Goal: Contribute content

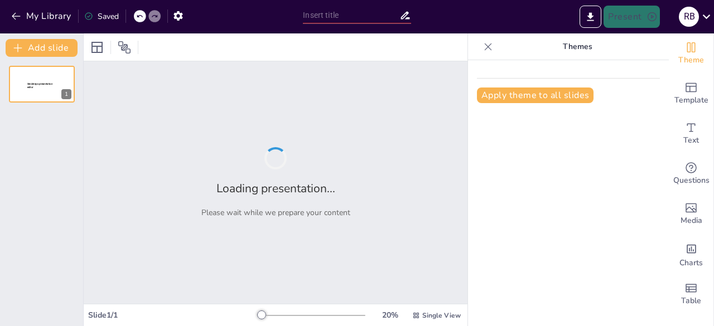
type input "Estrategias para Mejorar el Aprendizaje Escolar en Niñas con Dificultades Condu…"
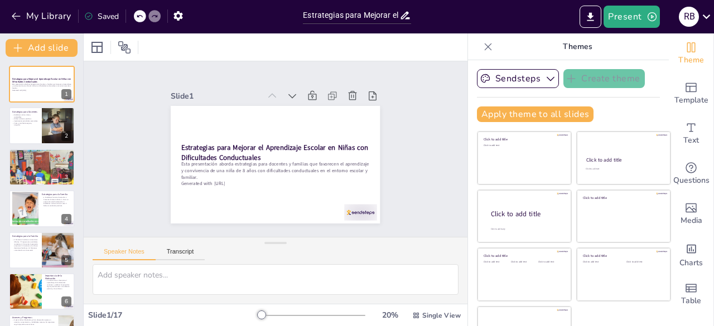
checkbox input "true"
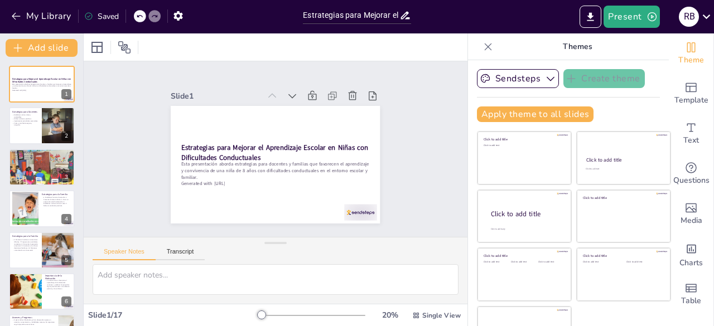
checkbox input "true"
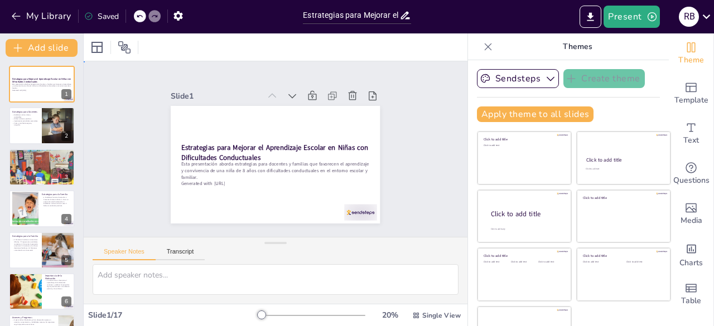
checkbox input "true"
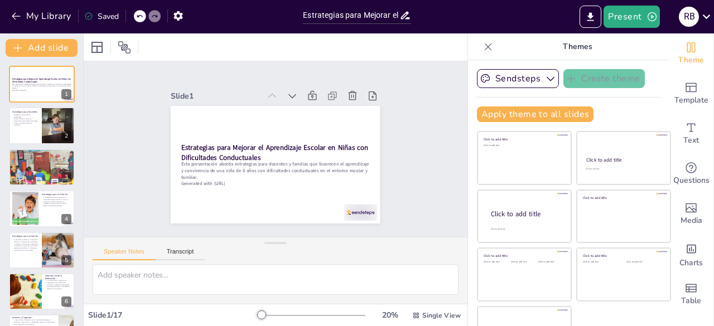
checkbox input "true"
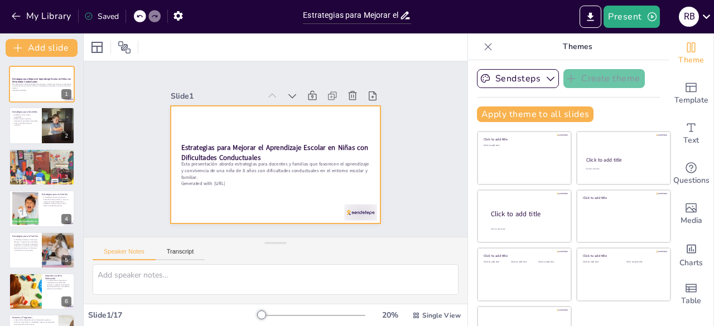
checkbox input "true"
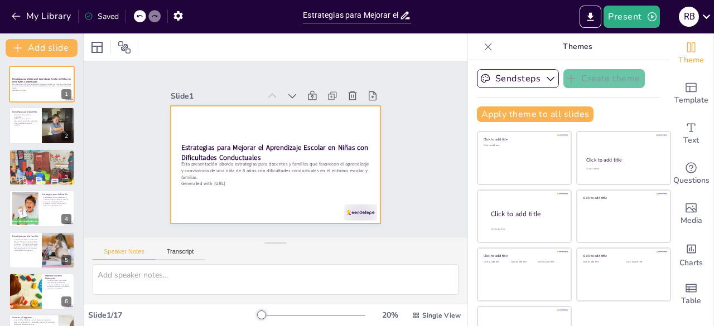
checkbox input "true"
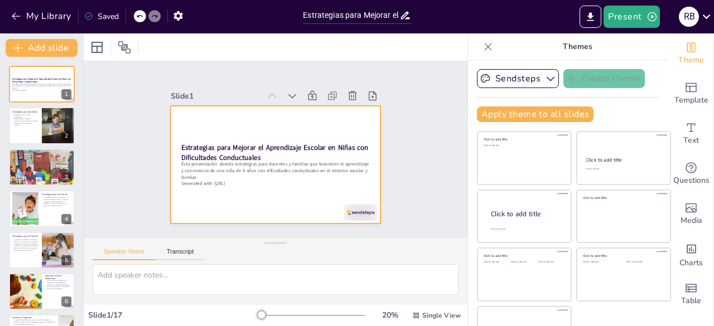
checkbox input "true"
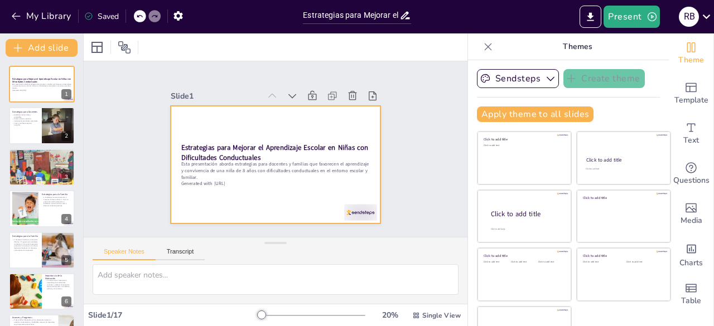
checkbox input "true"
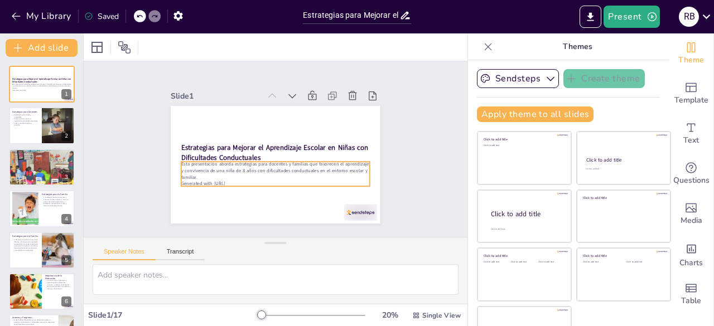
checkbox input "true"
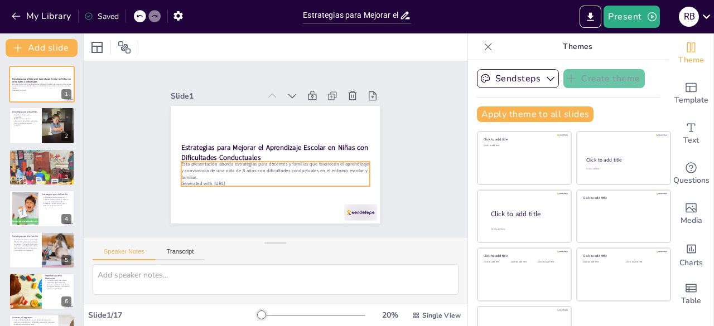
checkbox input "true"
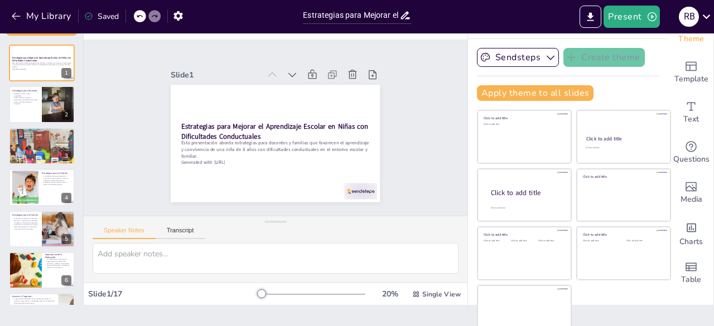
scroll to position [31, 0]
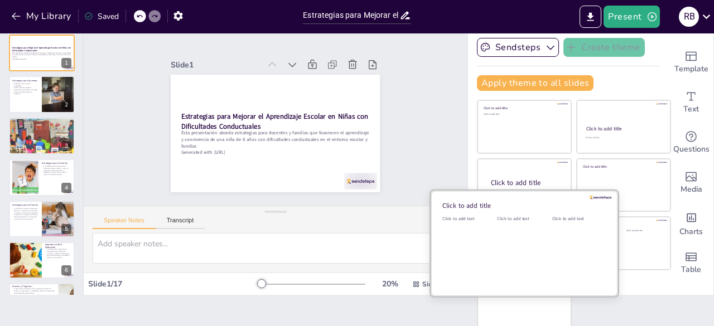
checkbox input "true"
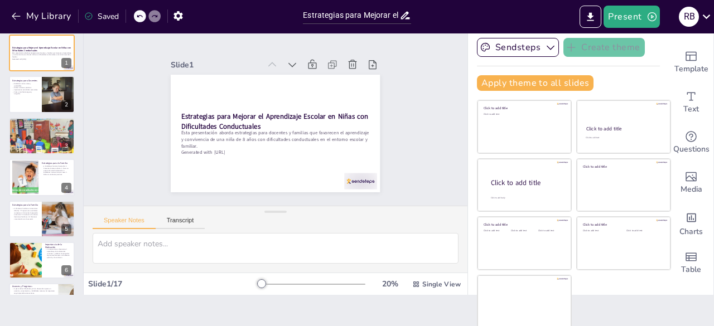
checkbox input "true"
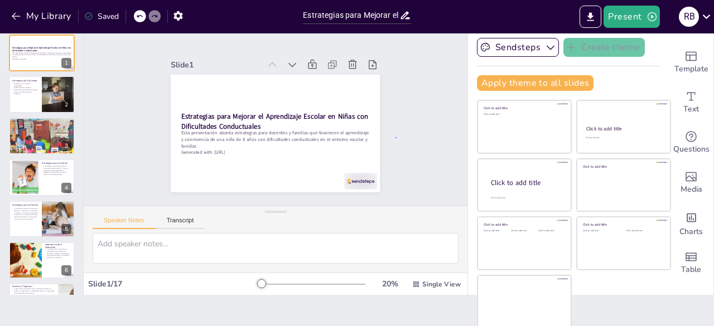
checkbox input "true"
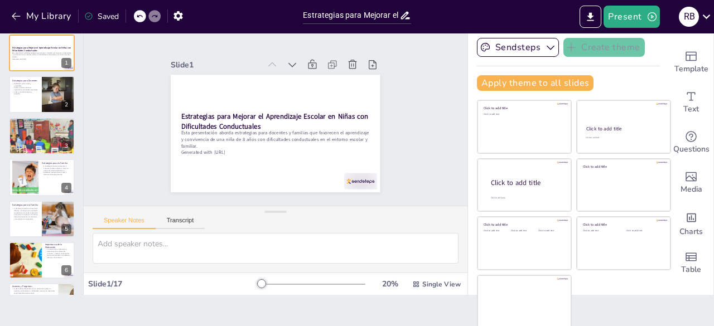
checkbox input "true"
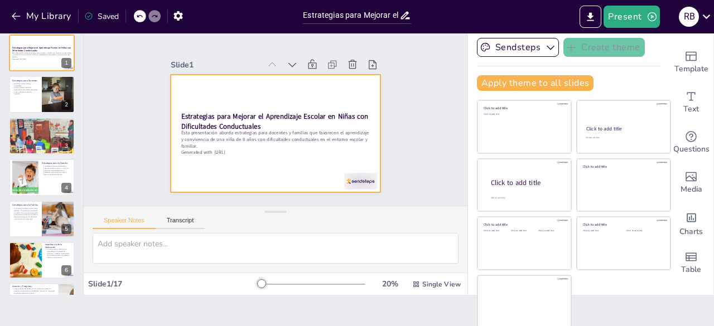
checkbox input "true"
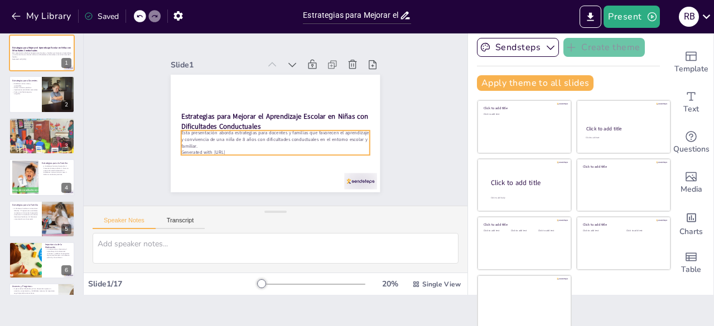
checkbox input "true"
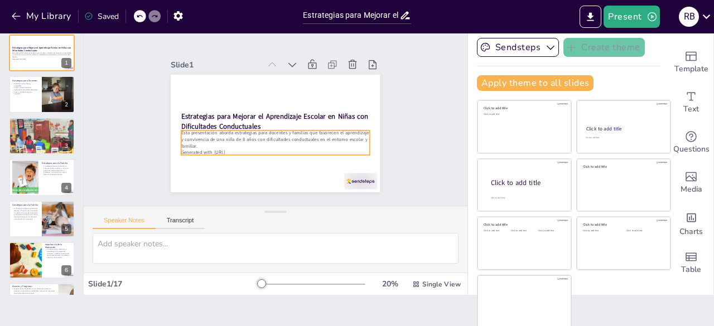
checkbox input "true"
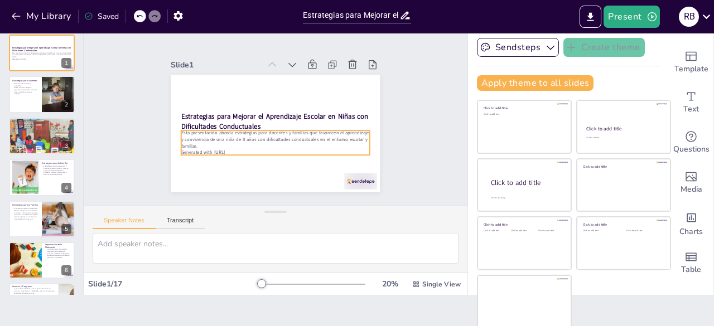
checkbox input "true"
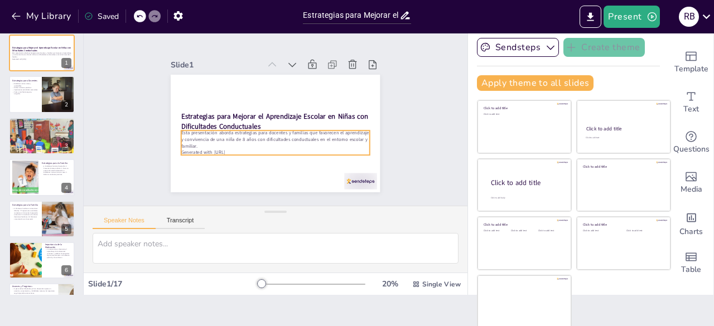
checkbox input "true"
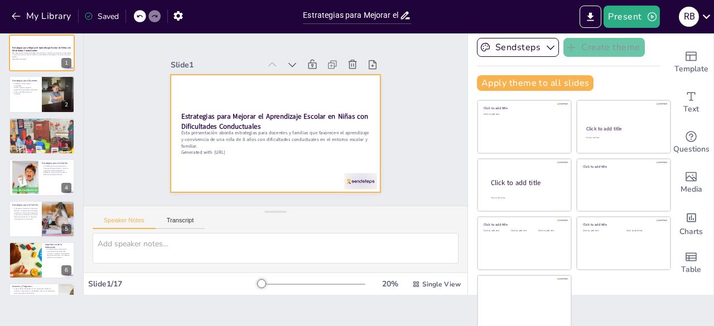
checkbox input "true"
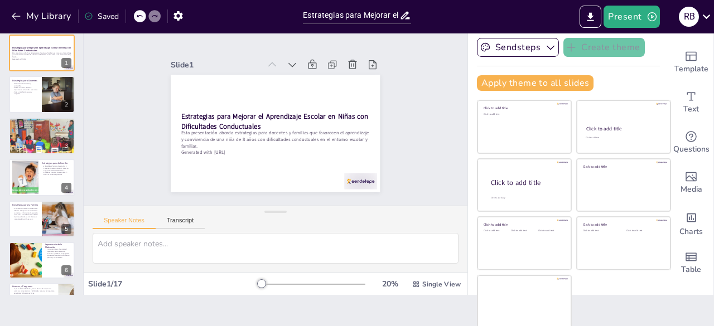
checkbox input "true"
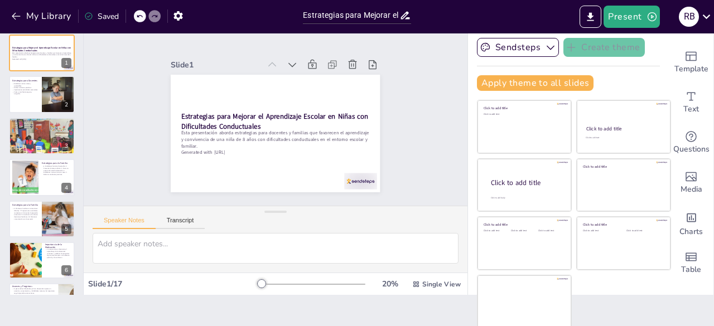
checkbox input "true"
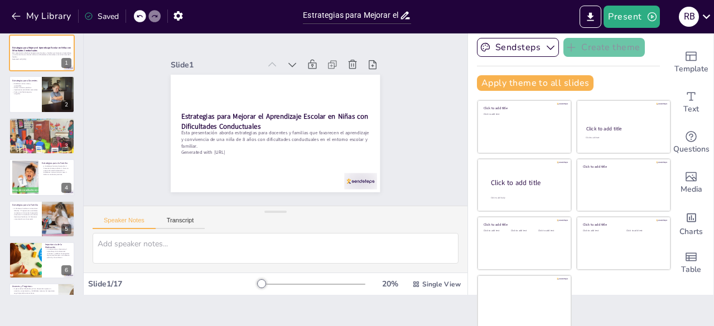
checkbox input "true"
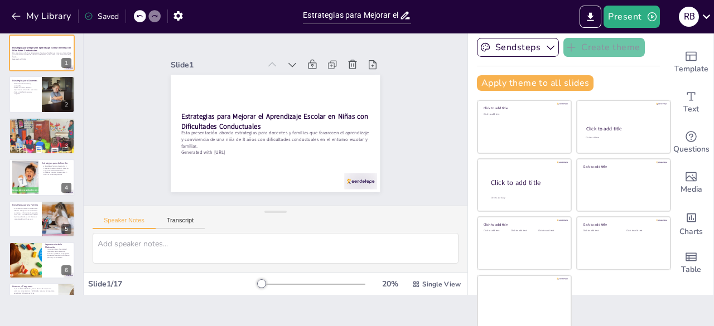
click at [258, 284] on div at bounding box center [311, 284] width 107 height 9
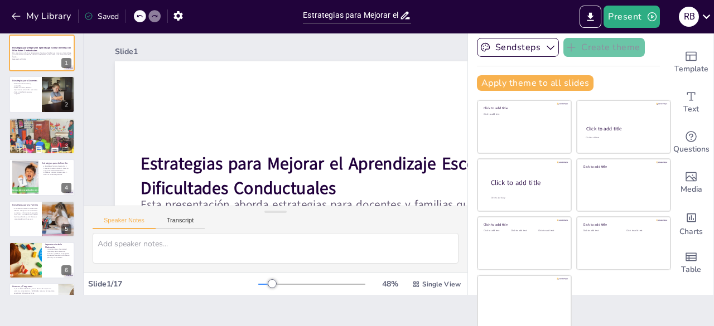
checkbox input "true"
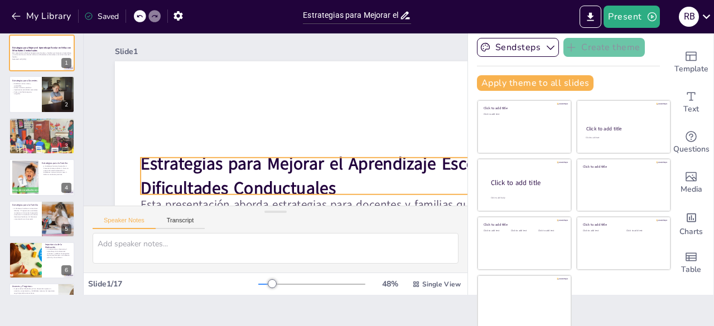
checkbox input "true"
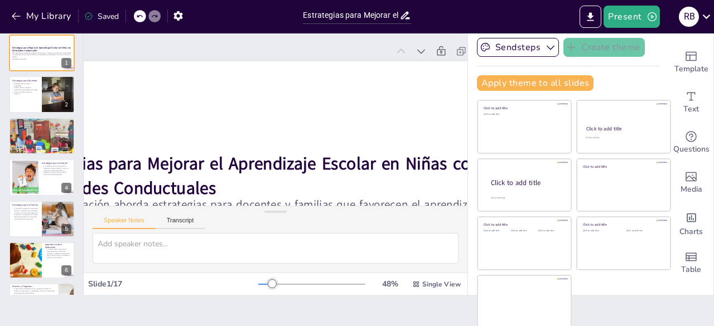
scroll to position [0, 125]
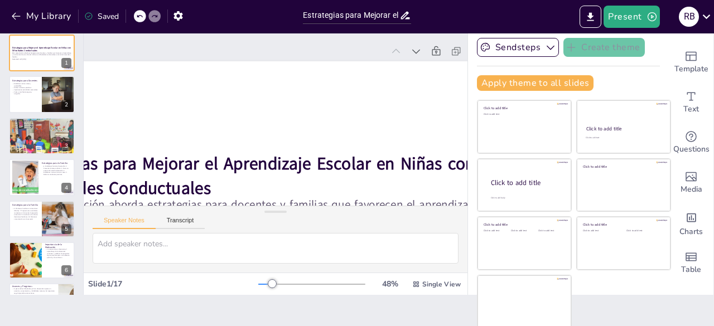
checkbox input "true"
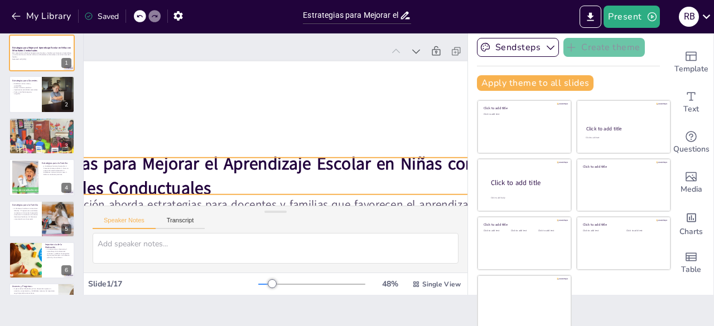
checkbox input "true"
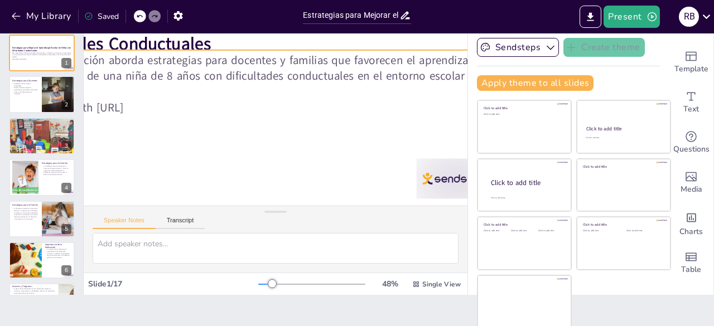
checkbox input "true"
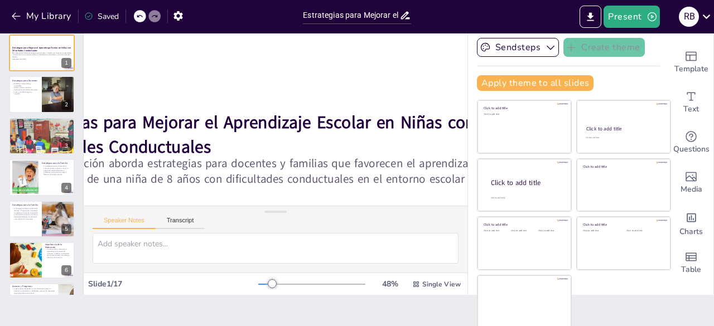
checkbox input "true"
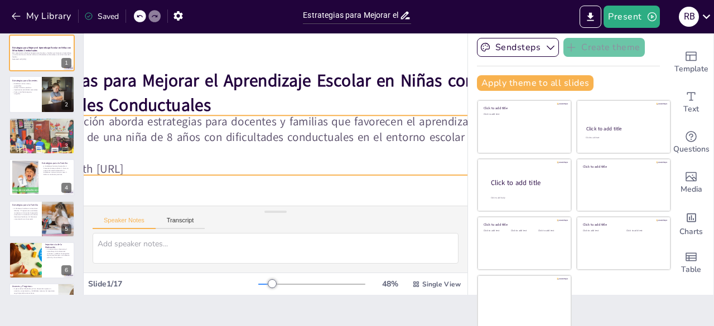
scroll to position [97, 125]
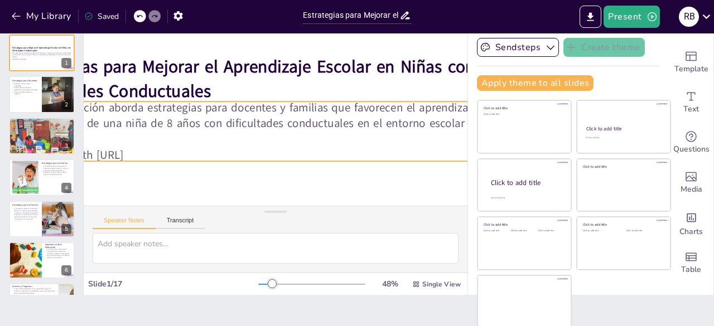
checkbox input "true"
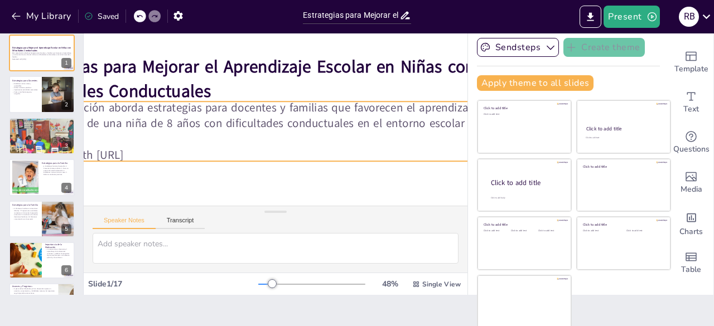
checkbox input "true"
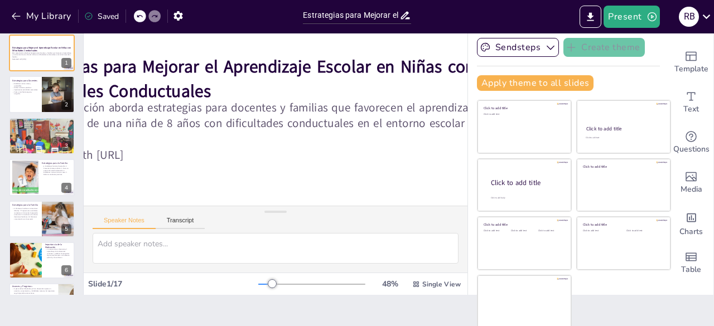
checkbox input "true"
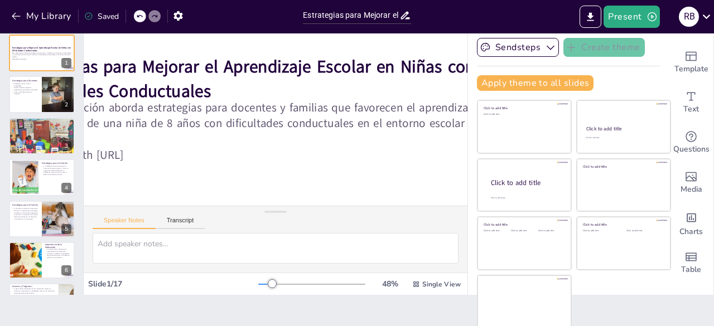
checkbox input "true"
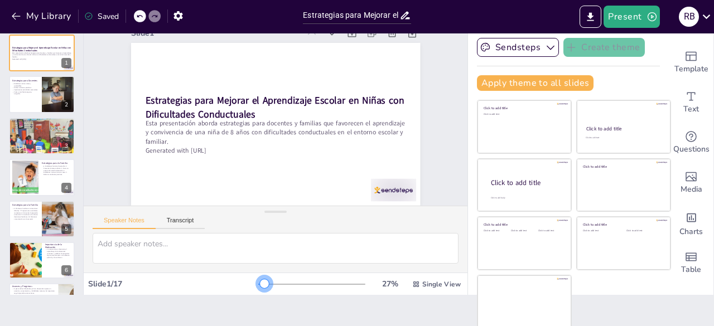
scroll to position [26, 0]
click at [258, 284] on div at bounding box center [261, 284] width 6 height 1
checkbox input "true"
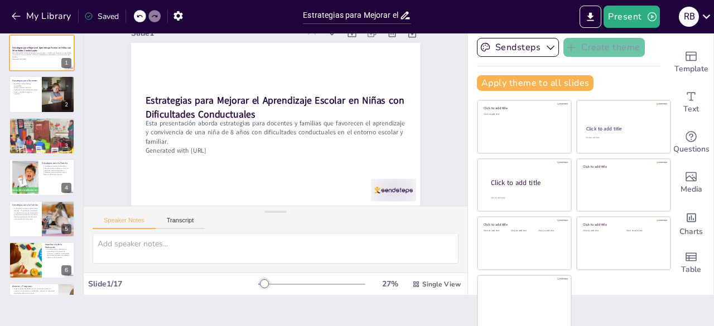
checkbox input "true"
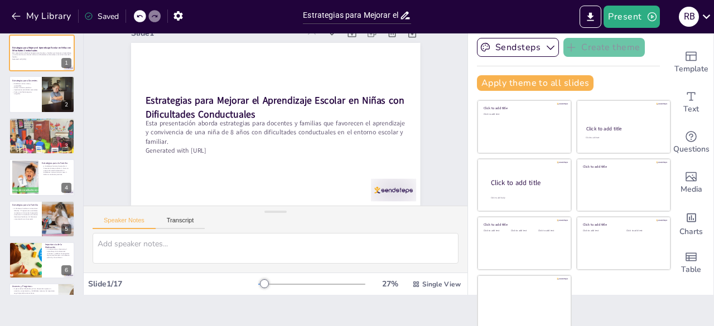
checkbox input "true"
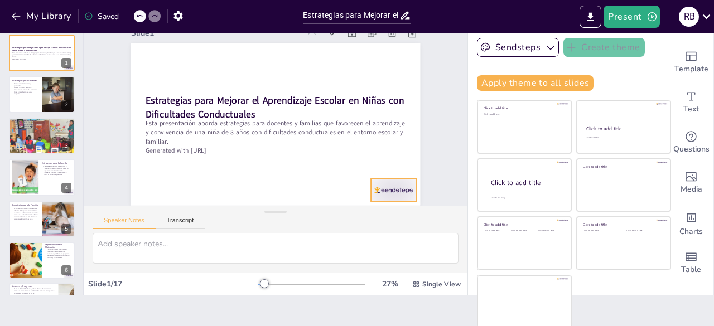
checkbox input "true"
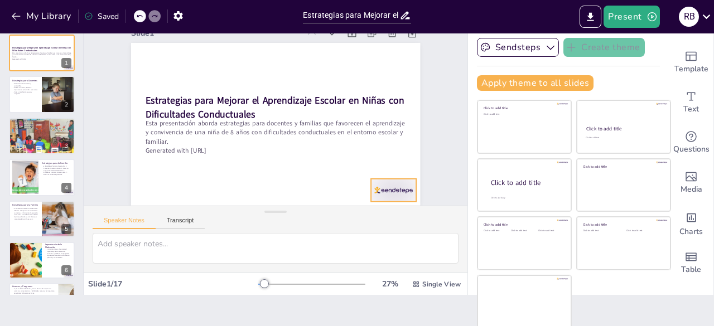
checkbox input "true"
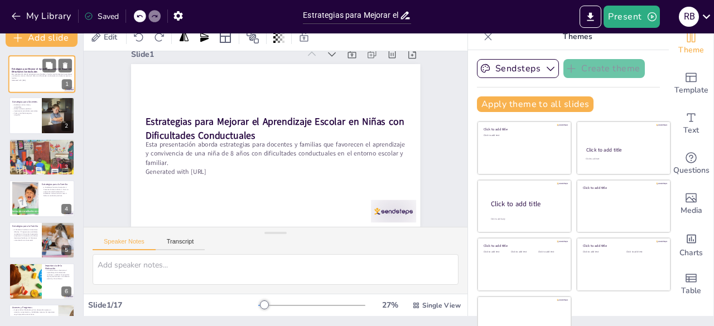
scroll to position [0, 0]
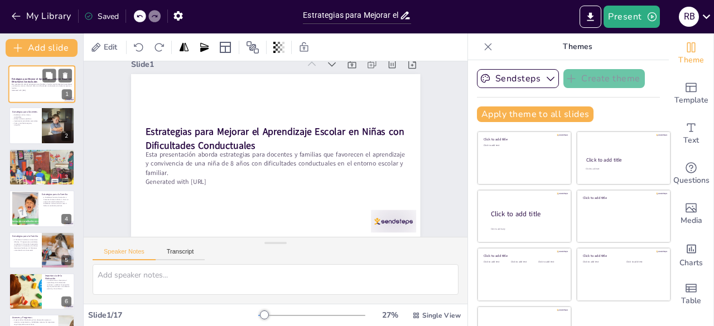
checkbox input "true"
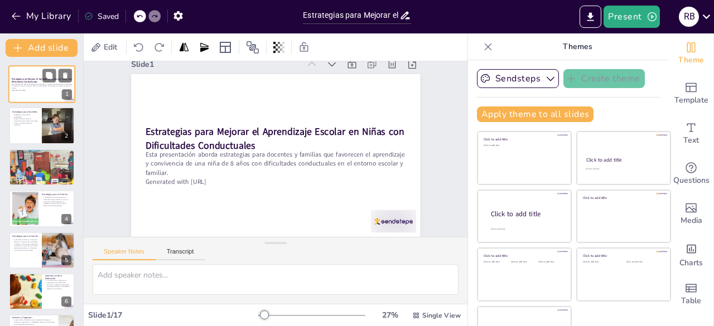
checkbox input "true"
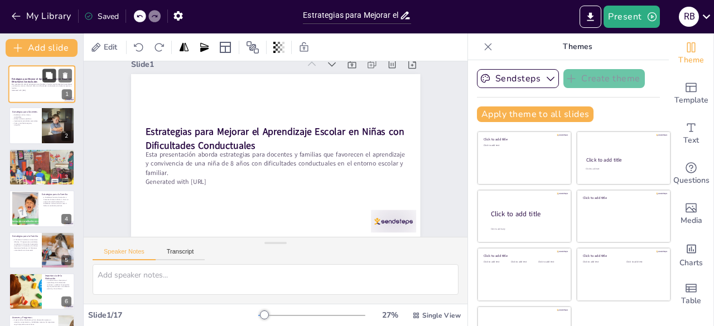
checkbox input "true"
click at [255, 46] on icon at bounding box center [252, 47] width 13 height 13
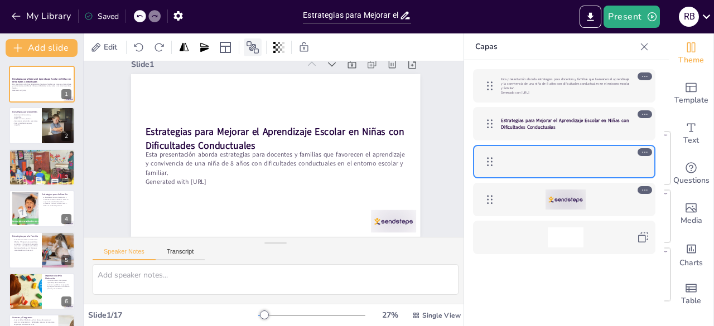
click at [250, 44] on icon at bounding box center [252, 47] width 13 height 13
click at [26, 44] on button "Add slide" at bounding box center [42, 48] width 72 height 18
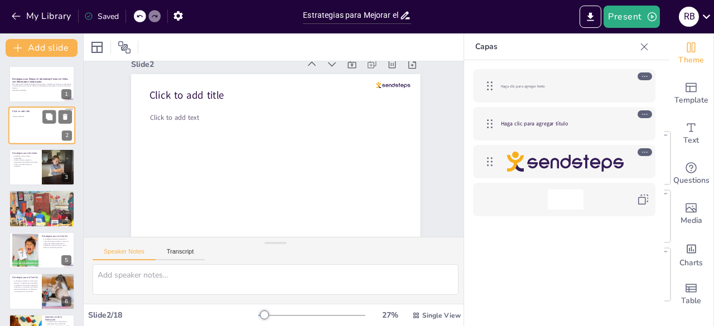
drag, startPoint x: 81, startPoint y: 127, endPoint x: 34, endPoint y: 128, distance: 47.4
click at [34, 128] on div at bounding box center [41, 126] width 67 height 38
drag, startPoint x: 34, startPoint y: 128, endPoint x: 28, endPoint y: 129, distance: 6.2
click at [28, 129] on div at bounding box center [41, 126] width 67 height 38
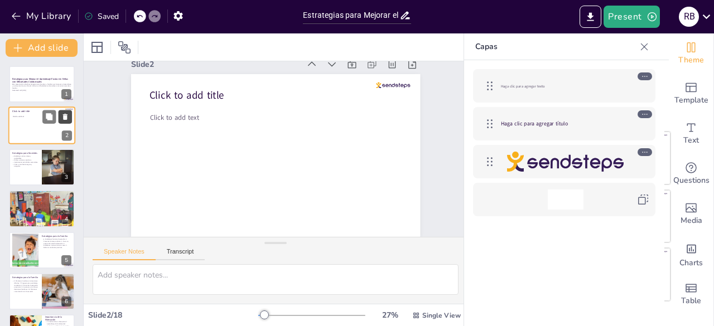
click at [65, 120] on icon at bounding box center [65, 117] width 8 height 8
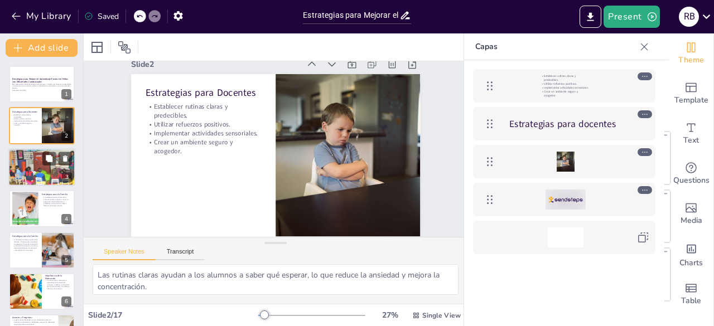
click at [40, 174] on div at bounding box center [42, 167] width 73 height 38
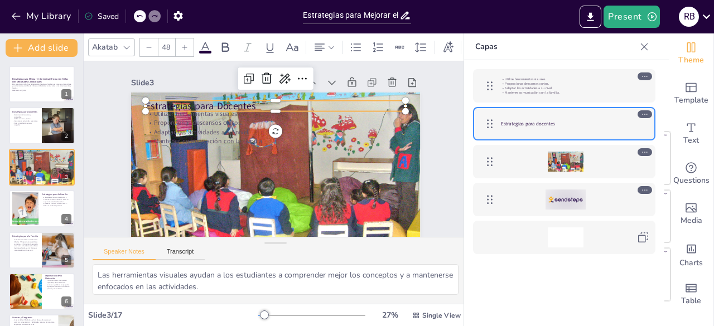
click at [242, 105] on p "Estrategias para Docentes" at bounding box center [313, 128] width 142 height 232
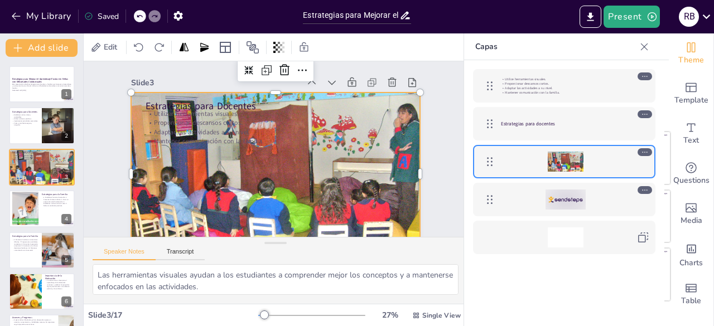
click at [297, 167] on div at bounding box center [296, 136] width 297 height 351
click at [283, 164] on div at bounding box center [253, 136] width 297 height 351
click at [308, 159] on div at bounding box center [295, 163] width 315 height 348
click at [308, 159] on div at bounding box center [270, 125] width 339 height 224
click at [308, 159] on div at bounding box center [255, 163] width 315 height 348
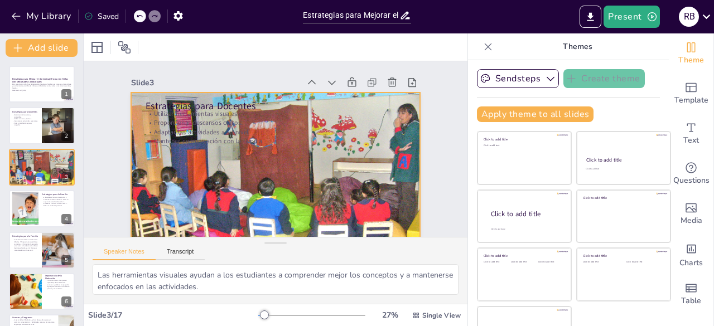
click at [341, 158] on div at bounding box center [259, 131] width 341 height 330
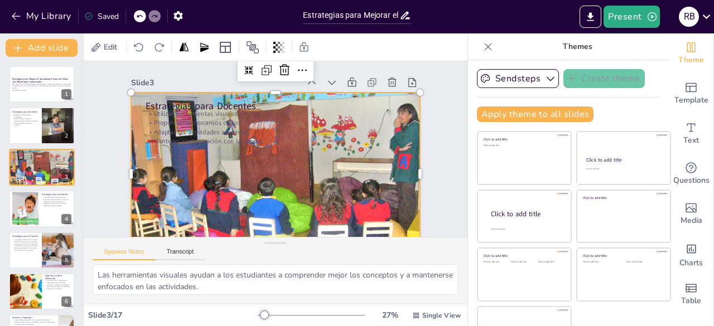
click at [343, 158] on div at bounding box center [252, 141] width 251 height 347
click at [110, 43] on span "Edit" at bounding box center [111, 47] width 18 height 11
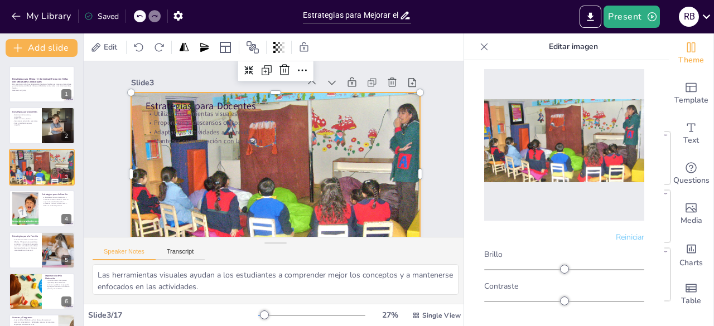
scroll to position [75, 0]
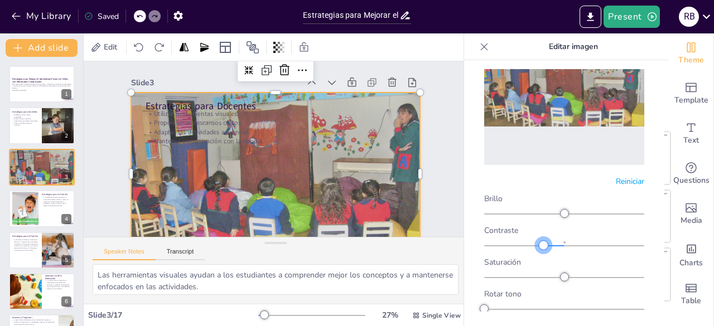
drag, startPoint x: 557, startPoint y: 239, endPoint x: 540, endPoint y: 233, distance: 18.2
click at [540, 241] on div at bounding box center [543, 245] width 9 height 9
drag, startPoint x: 561, startPoint y: 205, endPoint x: 559, endPoint y: 197, distance: 8.7
click at [559, 205] on div at bounding box center [564, 211] width 160 height 13
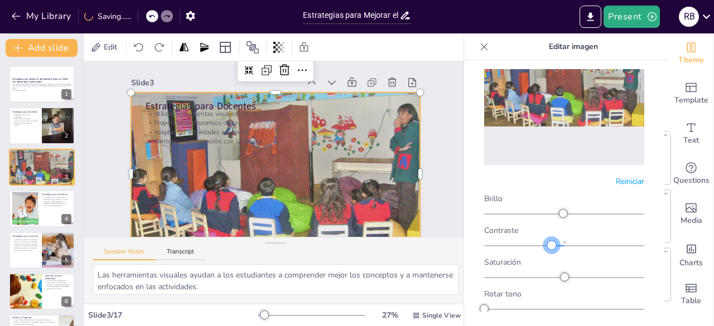
click at [552, 245] on div at bounding box center [558, 245] width 13 height 1
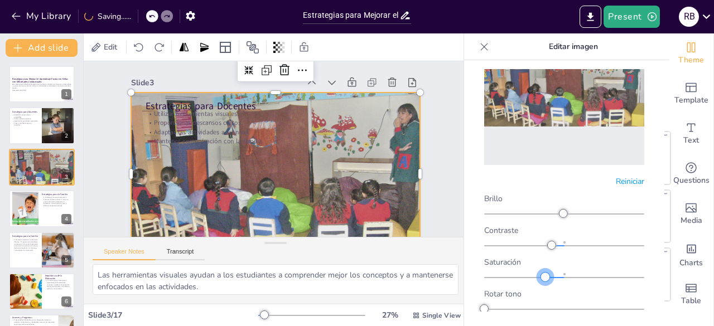
drag, startPoint x: 563, startPoint y: 272, endPoint x: 542, endPoint y: 272, distance: 21.2
click at [542, 273] on div at bounding box center [545, 277] width 9 height 9
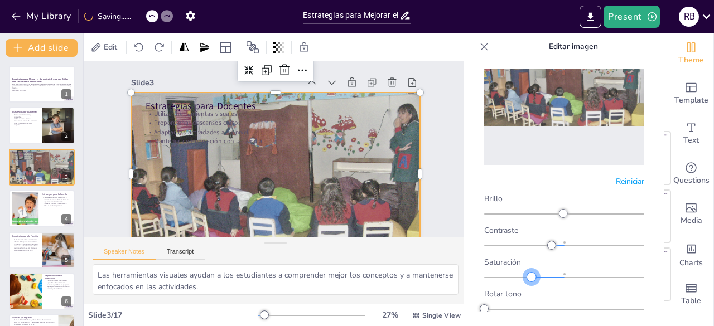
drag, startPoint x: 542, startPoint y: 271, endPoint x: 524, endPoint y: 271, distance: 18.4
click at [527, 273] on div at bounding box center [531, 277] width 9 height 9
drag, startPoint x: 484, startPoint y: 303, endPoint x: 498, endPoint y: 303, distance: 13.9
click at [498, 305] on div at bounding box center [499, 309] width 9 height 9
drag, startPoint x: 499, startPoint y: 302, endPoint x: 528, endPoint y: 300, distance: 29.6
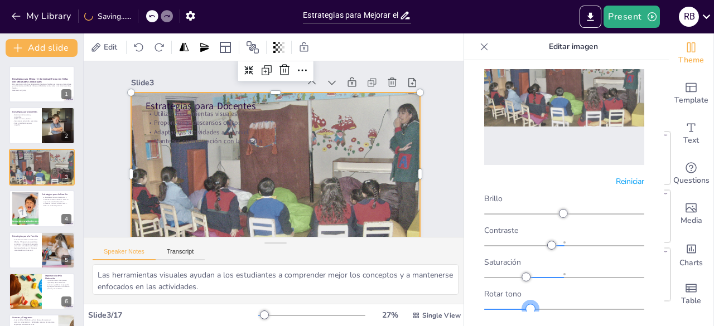
click at [528, 305] on div at bounding box center [530, 309] width 9 height 9
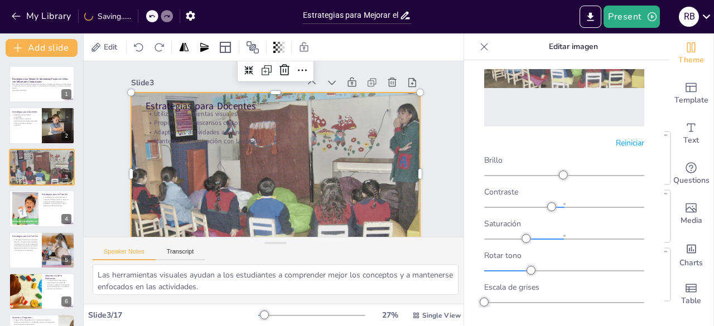
scroll to position [131, 0]
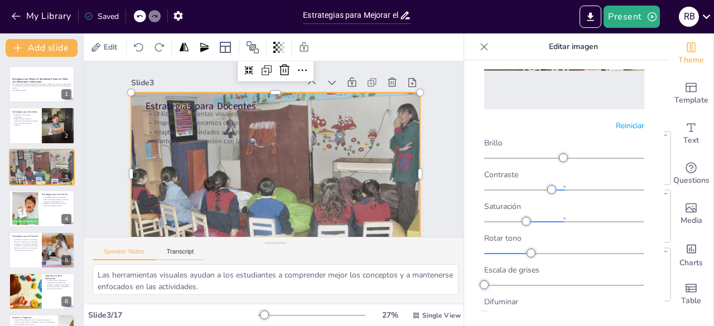
drag, startPoint x: 482, startPoint y: 268, endPoint x: 489, endPoint y: 269, distance: 7.3
click at [510, 271] on div "Reiniciar Brillo Contraste Saturación Rotar tono Escala de grises Difuminar" at bounding box center [564, 190] width 182 height 243
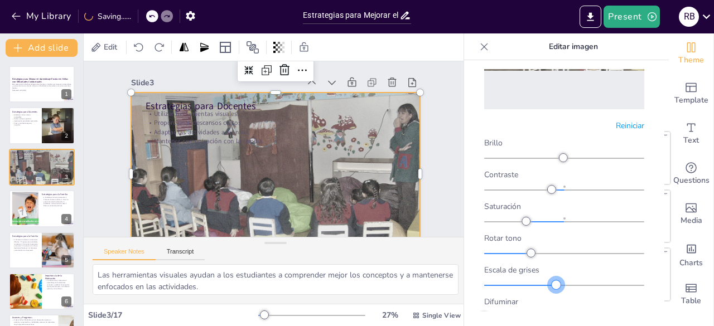
drag, startPoint x: 486, startPoint y: 274, endPoint x: 552, endPoint y: 286, distance: 66.9
click at [552, 286] on div "Brillo Contraste Saturación Rotar tono Escala de grises Difuminar" at bounding box center [564, 230] width 160 height 184
drag, startPoint x: 489, startPoint y: 304, endPoint x: 538, endPoint y: 287, distance: 51.5
click at [538, 297] on div "Difuminar" at bounding box center [564, 309] width 160 height 25
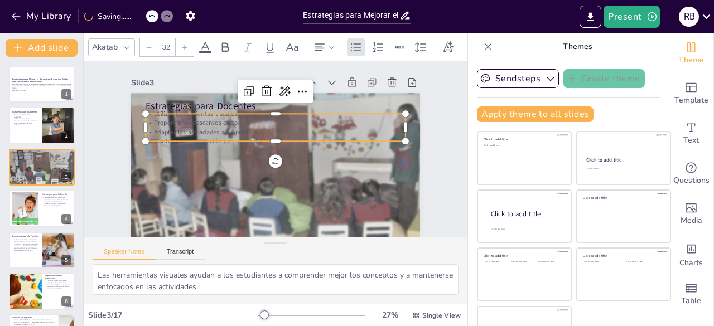
click at [218, 137] on p "Mantener comunicación con la familia." at bounding box center [282, 144] width 160 height 216
click at [211, 115] on p "Utilizar herramientas visuales." at bounding box center [301, 172] width 181 height 199
click at [279, 126] on div "Utilizar herramientas visuales. Proporcionar descansos cortos. Adaptar las acti…" at bounding box center [297, 149] width 36 height 261
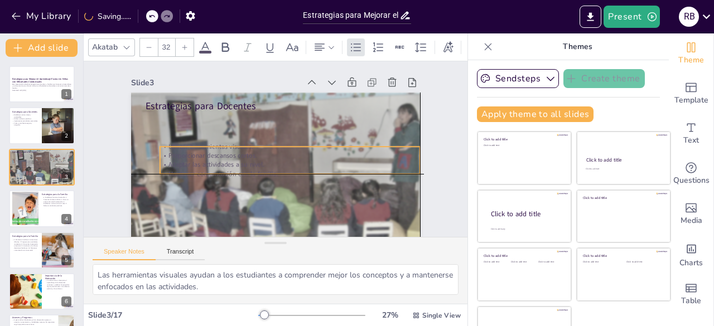
drag, startPoint x: 168, startPoint y: 124, endPoint x: 239, endPoint y: 159, distance: 79.1
click at [206, 155] on p "Proporcionar descansos cortos." at bounding box center [263, 160] width 114 height 242
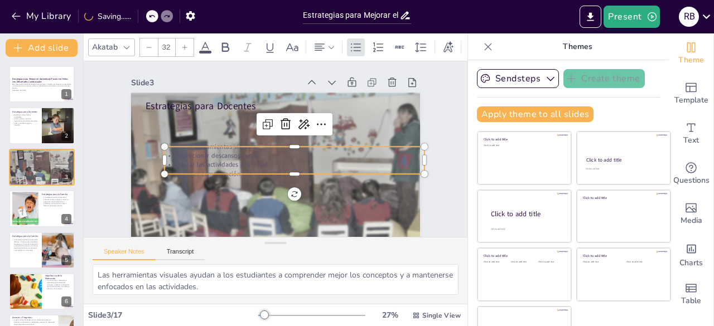
click at [232, 168] on p "Adaptar las actividades a su nivel." at bounding box center [266, 172] width 89 height 250
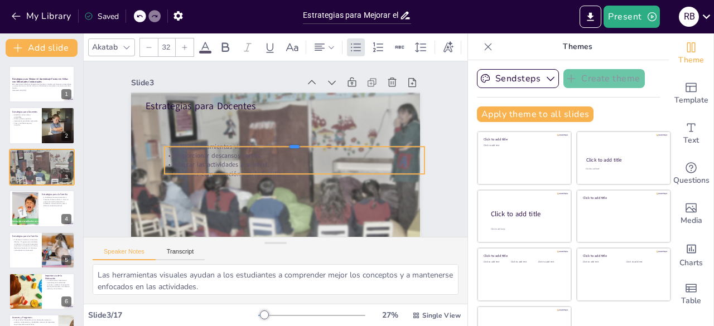
click at [187, 146] on div at bounding box center [295, 155] width 216 height 160
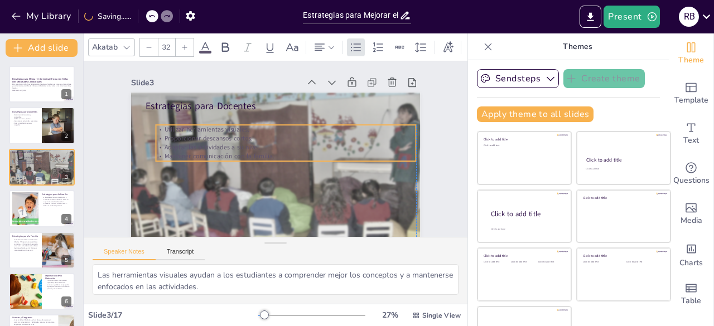
drag, startPoint x: 166, startPoint y: 148, endPoint x: 155, endPoint y: 126, distance: 24.4
click at [172, 126] on p "Utilizar herramientas visuales." at bounding box center [293, 136] width 242 height 114
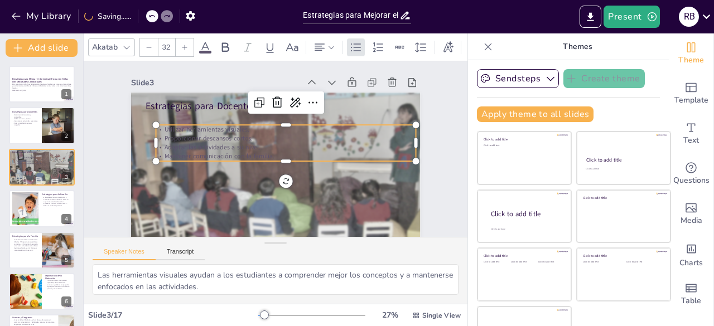
click at [214, 123] on div at bounding box center [304, 137] width 181 height 199
click at [237, 128] on p "Utilizar herramientas visuales." at bounding box center [255, 141] width 36 height 260
click at [152, 129] on p "Utilizar herramientas visuales." at bounding box center [272, 171] width 250 height 89
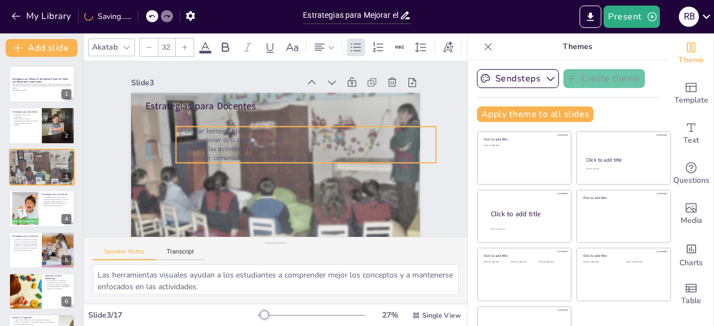
drag, startPoint x: 152, startPoint y: 129, endPoint x: 172, endPoint y: 131, distance: 20.2
click at [185, 131] on p "Utilizar herramientas visuales." at bounding box center [310, 141] width 250 height 89
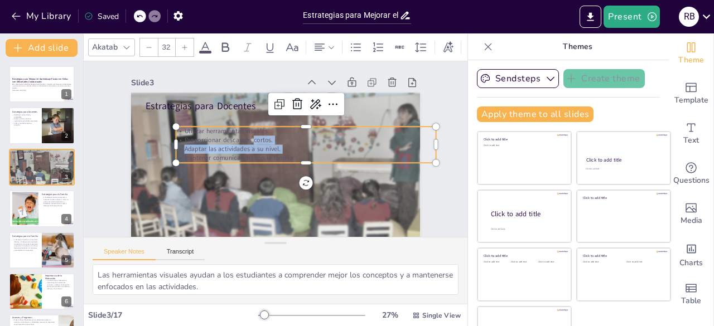
drag, startPoint x: 240, startPoint y: 141, endPoint x: 169, endPoint y: 155, distance: 72.6
click at [169, 155] on div "Utilizar herramientas visuales. Proporcionar descansos cortos. Adaptar las acti…" at bounding box center [248, 162] width 259 height 114
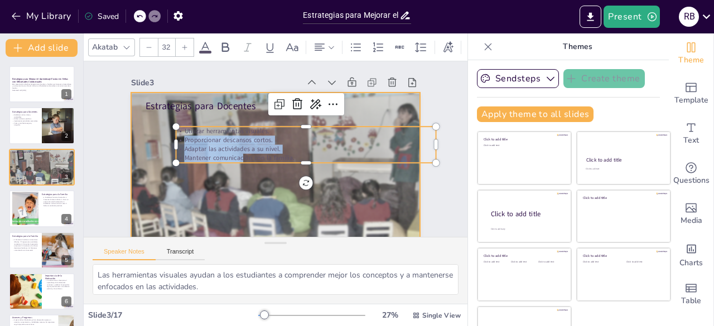
drag, startPoint x: 259, startPoint y: 134, endPoint x: 174, endPoint y: 169, distance: 91.8
click at [177, 169] on div "Estrategias para Docentes Utilizar herramientas visuales. Proporcionar descanso…" at bounding box center [299, 156] width 244 height 325
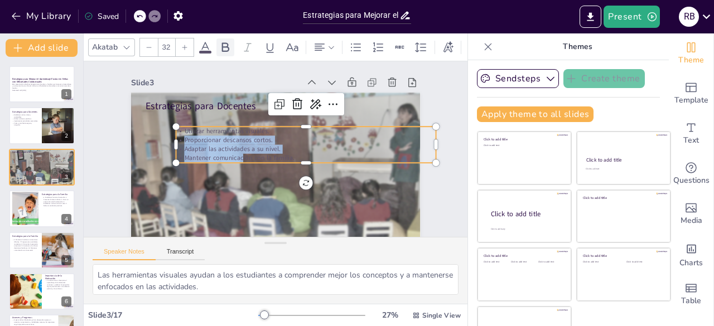
click at [218, 41] on div at bounding box center [225, 47] width 18 height 18
click at [319, 137] on p "Proporcionar descansos cortos." at bounding box center [274, 181] width 89 height 250
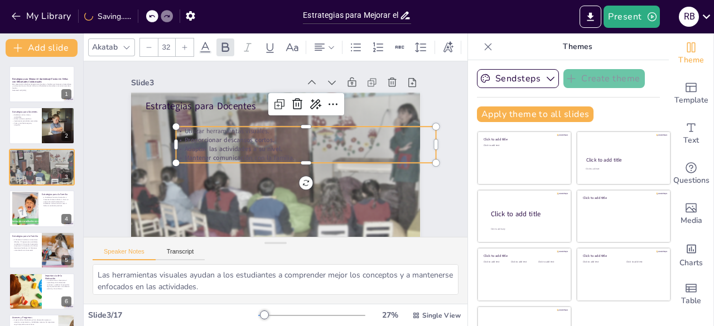
click at [268, 144] on strong "Adaptar las actividades a su nivel." at bounding box center [317, 145] width 99 height 19
click at [435, 92] on div "Slide 1 Estrategias para Mejorar el Aprendizaje Escolar en Niñas con Dificultad…" at bounding box center [284, 145] width 320 height 400
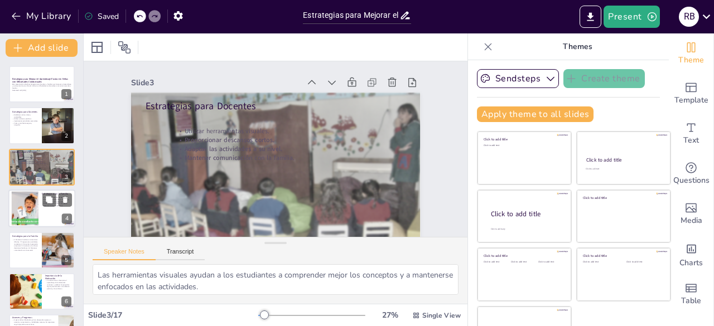
click at [48, 211] on div at bounding box center [41, 209] width 67 height 38
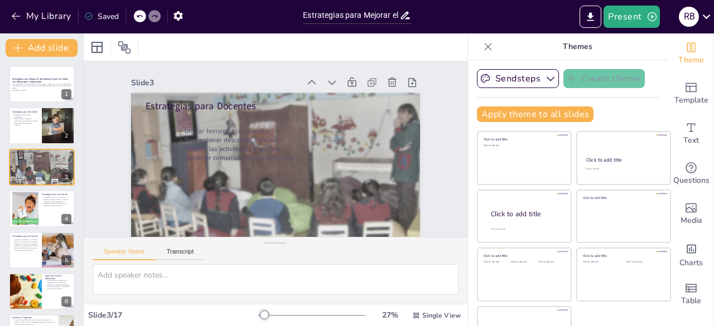
scroll to position [17, 0]
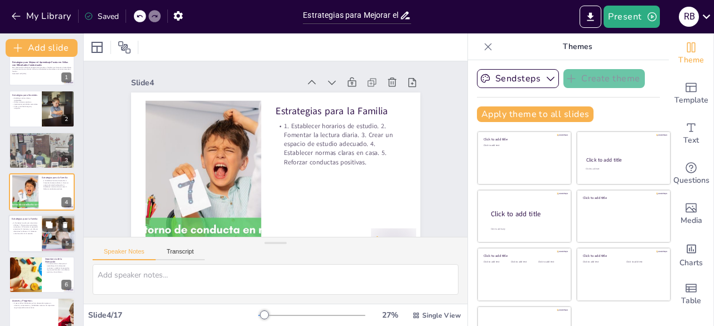
click at [43, 231] on div at bounding box center [57, 224] width 30 height 13
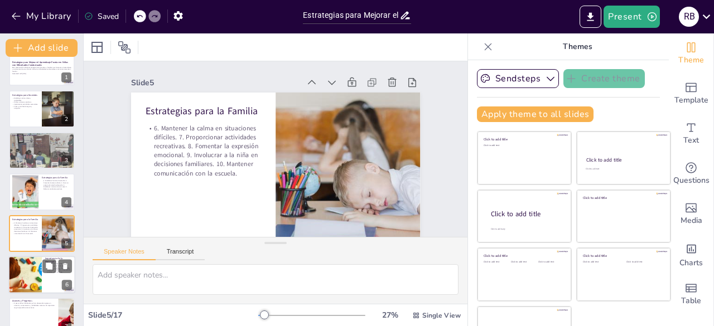
scroll to position [59, 0]
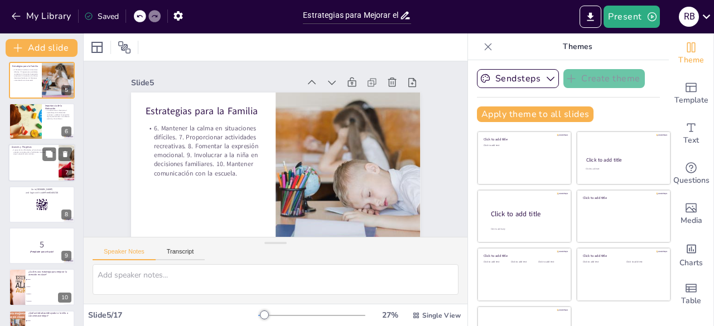
click at [28, 173] on div at bounding box center [41, 163] width 67 height 38
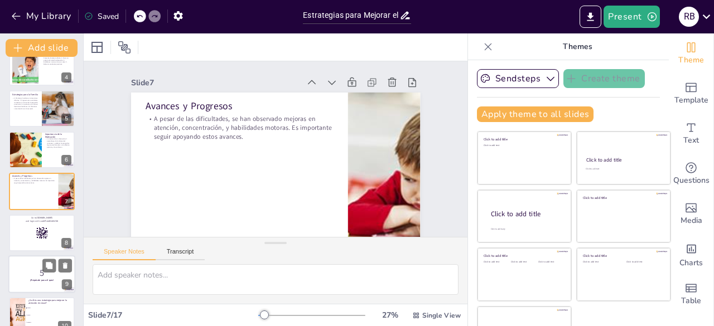
click at [26, 220] on p "and login with code Free81405726" at bounding box center [41, 221] width 59 height 3
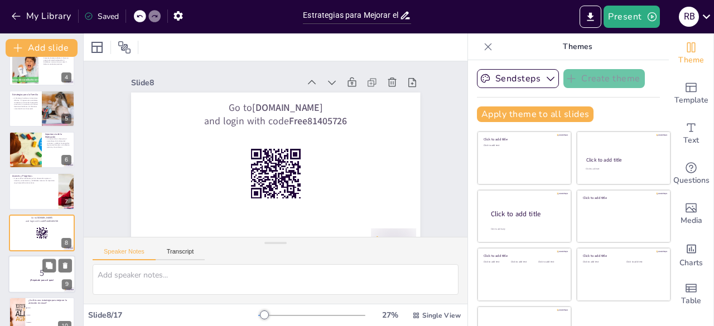
scroll to position [183, 0]
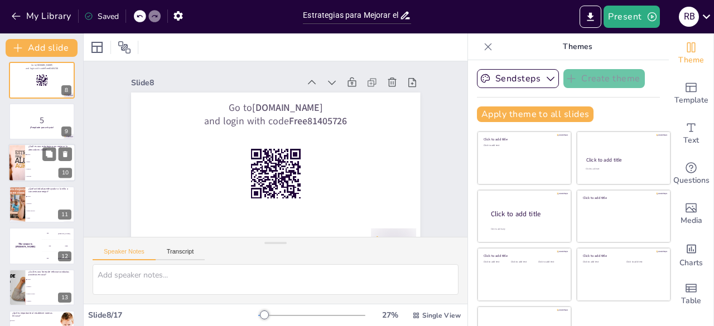
click at [35, 166] on li "juegos" at bounding box center [50, 162] width 50 height 7
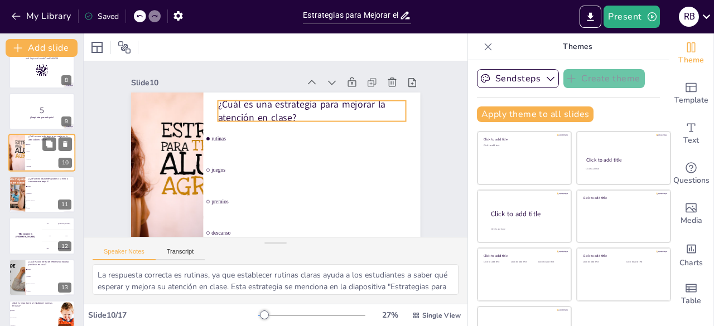
scroll to position [322, 0]
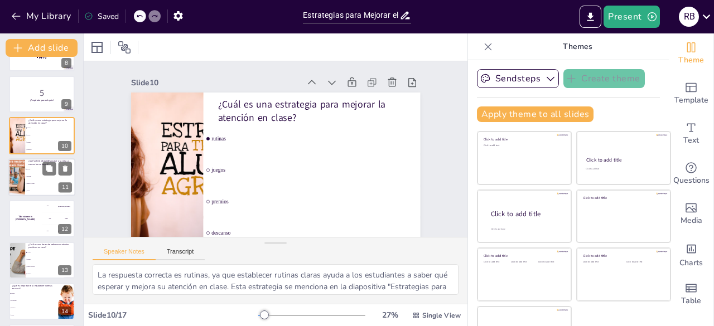
click at [31, 184] on span "juegos en grupo" at bounding box center [51, 184] width 48 height 2
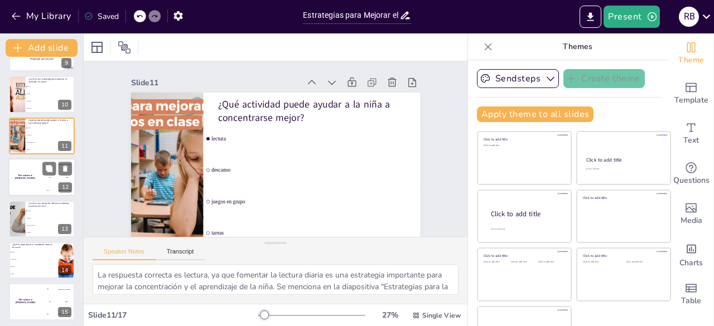
click at [33, 187] on div "The winner is [PERSON_NAME]" at bounding box center [24, 177] width 33 height 38
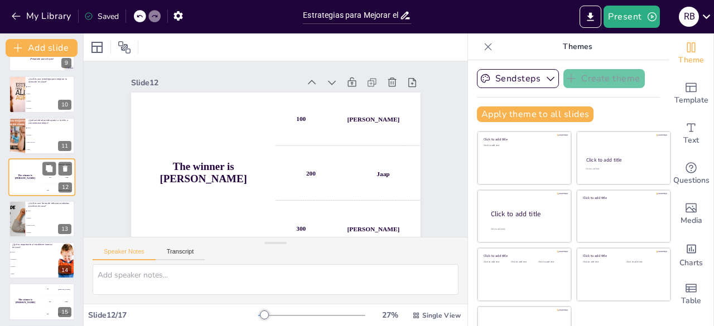
scroll to position [349, 0]
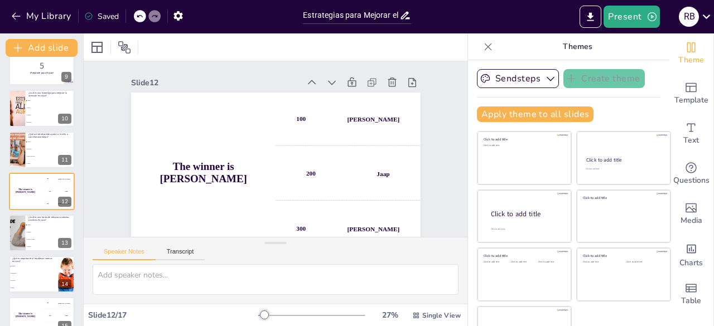
click at [483, 44] on icon at bounding box center [488, 46] width 11 height 11
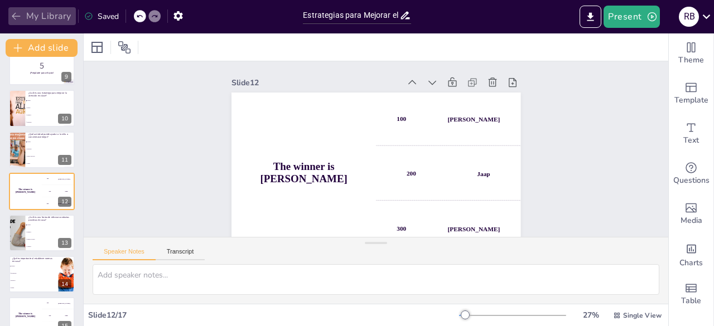
click at [19, 20] on icon "button" at bounding box center [16, 16] width 11 height 11
